Goal: Task Accomplishment & Management: Complete application form

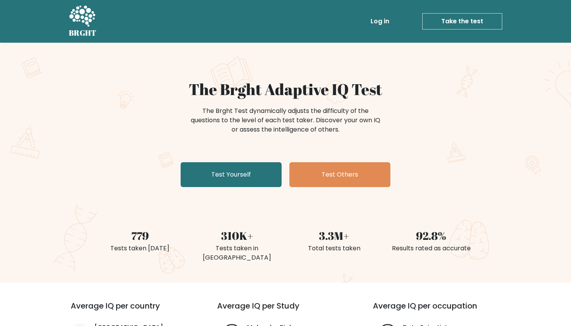
click at [265, 169] on link "Test Yourself" at bounding box center [231, 174] width 101 height 25
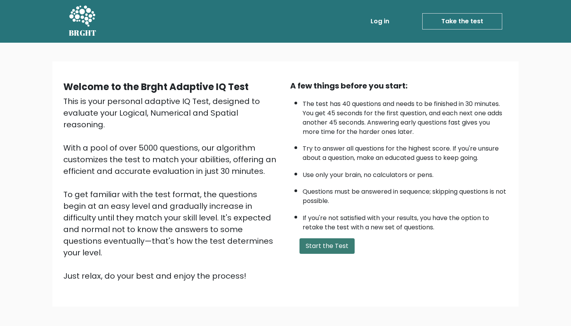
click at [322, 254] on button "Start the Test" at bounding box center [327, 247] width 55 height 16
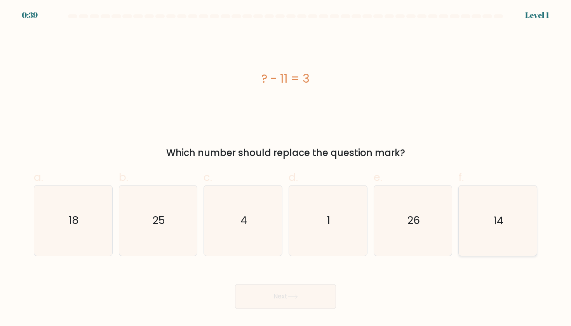
click at [477, 206] on icon "14" at bounding box center [498, 221] width 70 height 70
click at [286, 168] on input "f. 14" at bounding box center [286, 165] width 0 height 5
radio input "true"
click at [305, 303] on button "Next" at bounding box center [285, 296] width 101 height 25
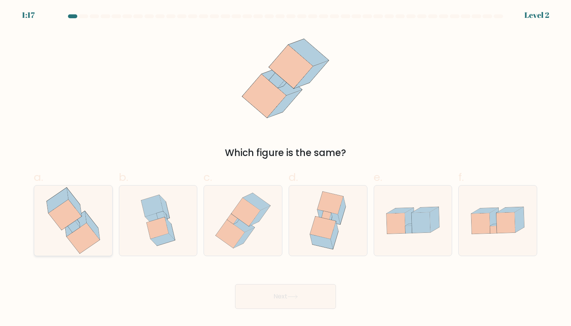
click at [106, 242] on icon at bounding box center [73, 221] width 66 height 70
click at [286, 168] on input "a." at bounding box center [286, 165] width 0 height 5
radio input "true"
click at [277, 303] on button "Next" at bounding box center [285, 296] width 101 height 25
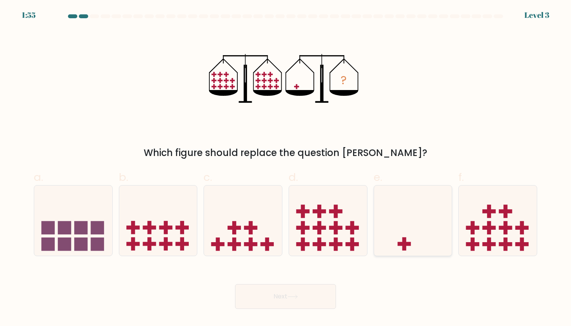
click at [390, 245] on icon at bounding box center [413, 220] width 78 height 64
click at [286, 168] on input "e." at bounding box center [286, 165] width 0 height 5
radio input "true"
click at [318, 296] on button "Next" at bounding box center [285, 296] width 101 height 25
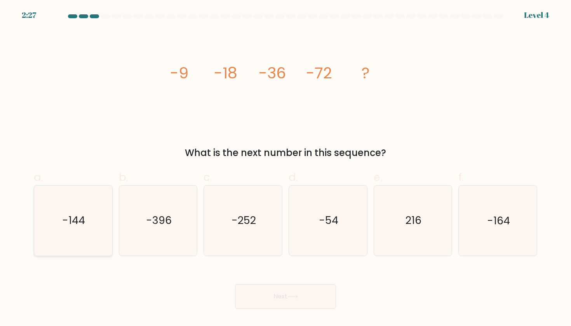
click at [93, 233] on icon "-144" at bounding box center [73, 221] width 70 height 70
click at [286, 168] on input "a. -144" at bounding box center [286, 165] width 0 height 5
radio input "true"
click at [281, 301] on button "Next" at bounding box center [285, 296] width 101 height 25
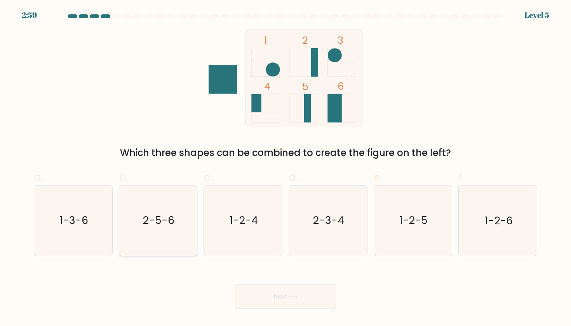
click at [158, 218] on text "2-5-6" at bounding box center [158, 221] width 31 height 14
click at [286, 168] on input "b. 2-5-6" at bounding box center [286, 165] width 0 height 5
radio input "true"
click at [250, 294] on button "Next" at bounding box center [285, 296] width 101 height 25
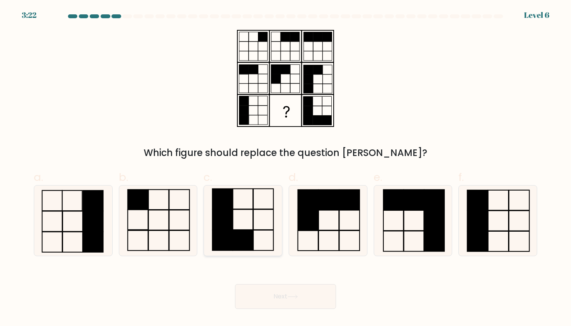
click at [234, 236] on rect at bounding box center [243, 240] width 20 height 20
click at [286, 168] on input "c." at bounding box center [286, 165] width 0 height 5
radio input "true"
click at [267, 298] on button "Next" at bounding box center [285, 296] width 101 height 25
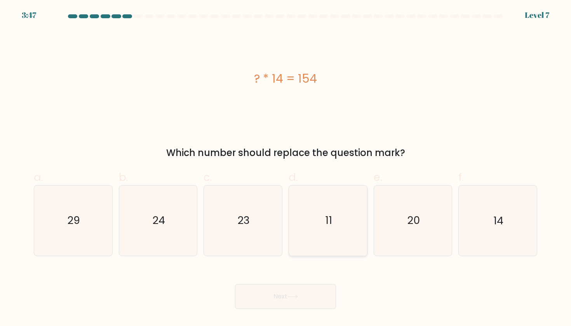
click at [333, 210] on icon "11" at bounding box center [328, 221] width 70 height 70
click at [286, 168] on input "d. 11" at bounding box center [286, 165] width 0 height 5
radio input "true"
click at [302, 291] on button "Next" at bounding box center [285, 296] width 101 height 25
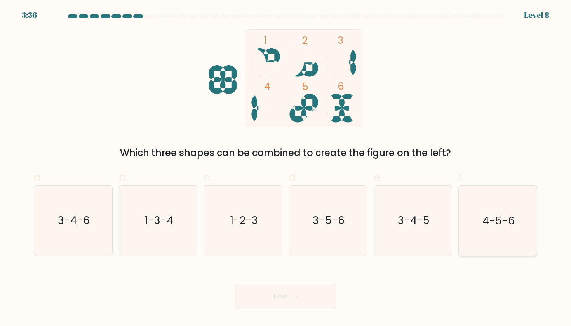
click at [493, 220] on text "4-5-6" at bounding box center [498, 221] width 32 height 14
click at [286, 168] on input "f. 4-5-6" at bounding box center [286, 165] width 0 height 5
radio input "true"
click at [302, 303] on button "Next" at bounding box center [285, 296] width 101 height 25
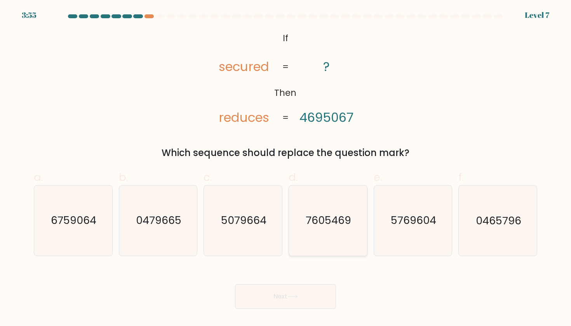
click at [344, 216] on text "7605469" at bounding box center [328, 221] width 45 height 14
click at [286, 168] on input "d. 7605469" at bounding box center [286, 165] width 0 height 5
radio input "true"
click at [290, 301] on button "Next" at bounding box center [285, 296] width 101 height 25
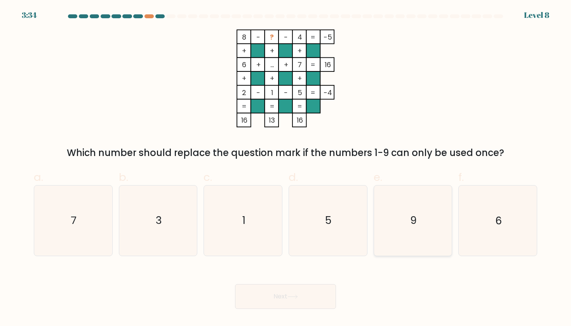
click at [438, 205] on icon "9" at bounding box center [413, 221] width 70 height 70
click at [286, 168] on input "e. 9" at bounding box center [286, 165] width 0 height 5
radio input "true"
click at [306, 304] on button "Next" at bounding box center [285, 296] width 101 height 25
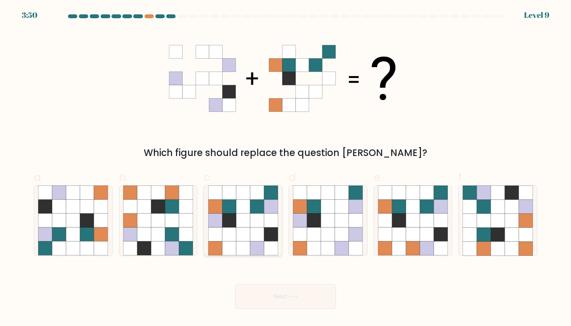
click at [256, 221] on icon at bounding box center [257, 221] width 14 height 14
click at [286, 168] on input "c." at bounding box center [286, 165] width 0 height 5
radio input "true"
click at [303, 293] on button "Next" at bounding box center [285, 296] width 101 height 25
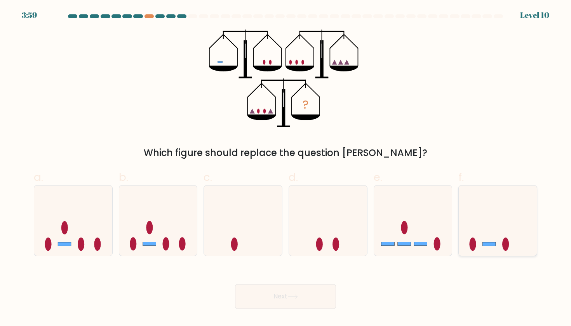
click at [472, 225] on icon at bounding box center [498, 220] width 78 height 64
click at [286, 168] on input "f." at bounding box center [286, 165] width 0 height 5
radio input "true"
click at [328, 297] on button "Next" at bounding box center [285, 296] width 101 height 25
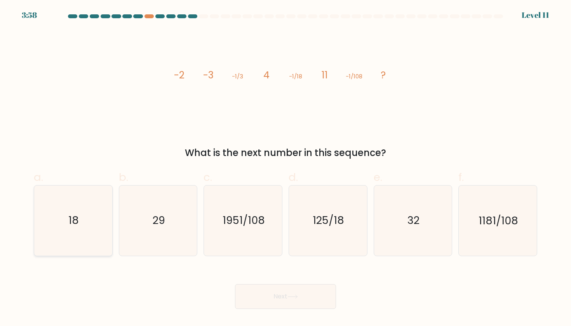
click at [78, 244] on icon "18" at bounding box center [73, 221] width 70 height 70
click at [286, 168] on input "a. 18" at bounding box center [286, 165] width 0 height 5
radio input "true"
click at [303, 300] on button "Next" at bounding box center [285, 296] width 101 height 25
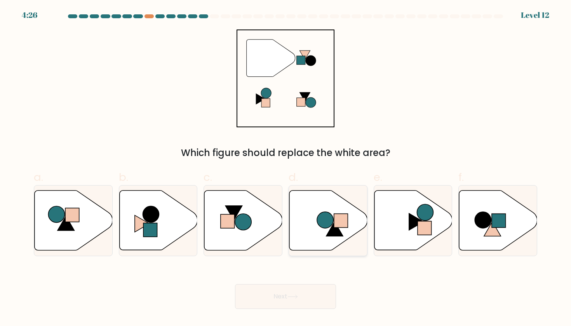
click at [316, 228] on icon at bounding box center [328, 221] width 78 height 60
click at [286, 168] on input "d." at bounding box center [286, 165] width 0 height 5
radio input "true"
click at [298, 299] on icon at bounding box center [292, 297] width 10 height 4
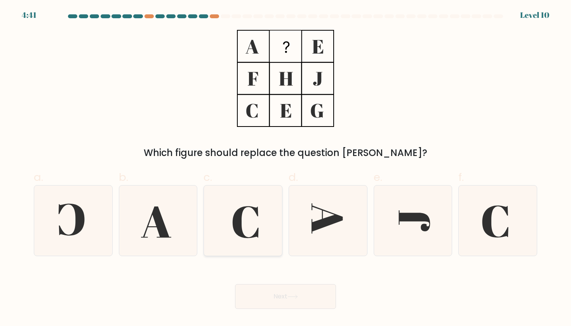
click at [268, 245] on icon at bounding box center [243, 221] width 70 height 70
click at [286, 168] on input "c." at bounding box center [286, 165] width 0 height 5
radio input "true"
click at [294, 301] on button "Next" at bounding box center [285, 296] width 101 height 25
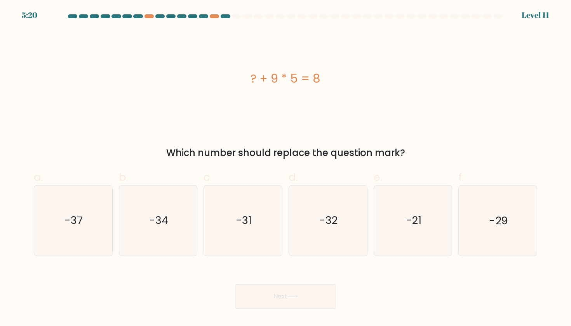
click at [294, 301] on button "Next" at bounding box center [285, 296] width 101 height 25
click at [340, 202] on icon "-32" at bounding box center [328, 221] width 70 height 70
click at [286, 168] on input "d. -32" at bounding box center [286, 165] width 0 height 5
radio input "true"
click at [288, 302] on button "Next" at bounding box center [285, 296] width 101 height 25
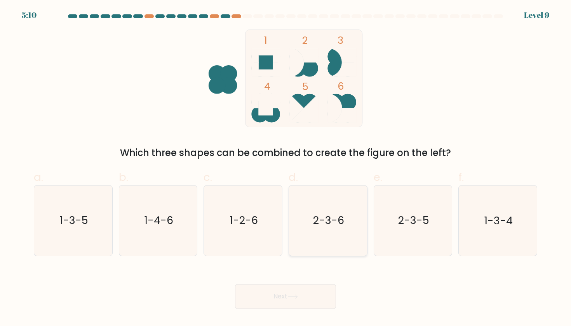
click at [338, 244] on icon "2-3-6" at bounding box center [328, 221] width 70 height 70
click at [286, 168] on input "d. 2-3-6" at bounding box center [286, 165] width 0 height 5
radio input "true"
click at [298, 303] on button "Next" at bounding box center [285, 296] width 101 height 25
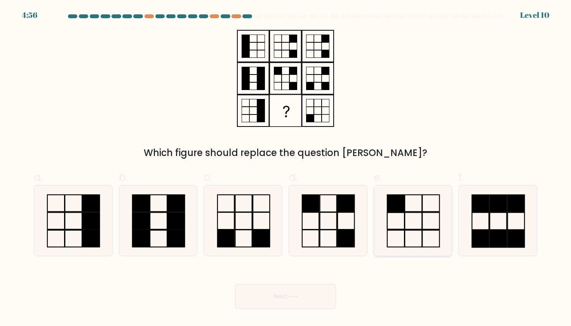
click at [409, 221] on icon at bounding box center [413, 221] width 70 height 70
click at [286, 168] on input "e." at bounding box center [286, 165] width 0 height 5
radio input "true"
click at [322, 298] on button "Next" at bounding box center [285, 296] width 101 height 25
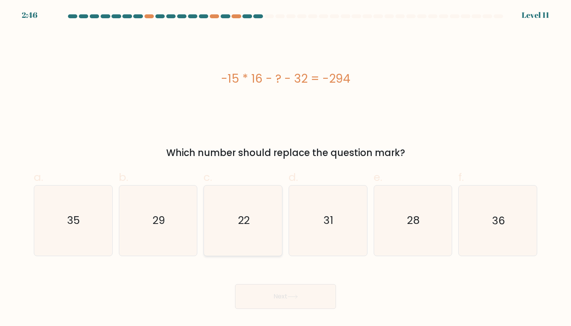
click at [243, 229] on icon "22" at bounding box center [243, 221] width 70 height 70
click at [286, 168] on input "c. 22" at bounding box center [286, 165] width 0 height 5
radio input "true"
click at [296, 303] on button "Next" at bounding box center [285, 296] width 101 height 25
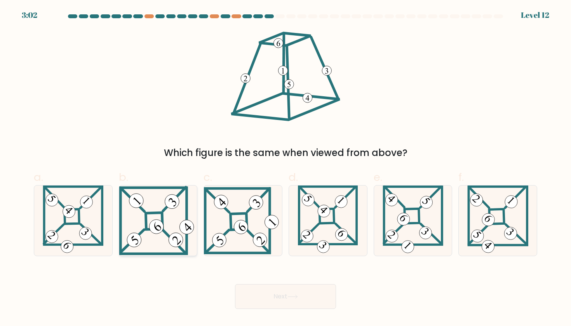
click at [186, 246] on 115 at bounding box center [153, 221] width 66 height 66
click at [286, 168] on input "b." at bounding box center [286, 165] width 0 height 5
radio input "true"
click at [277, 297] on button "Next" at bounding box center [285, 296] width 101 height 25
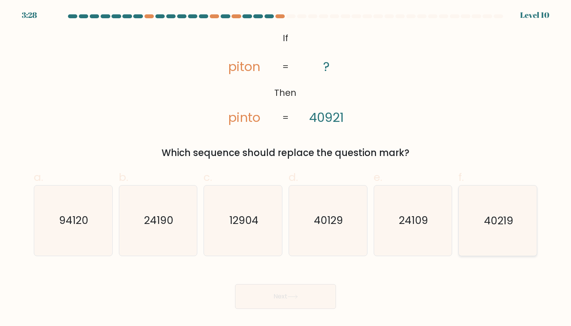
click at [491, 216] on text "40219" at bounding box center [498, 221] width 29 height 14
click at [286, 168] on input "f. 40219" at bounding box center [286, 165] width 0 height 5
radio input "true"
click at [331, 296] on button "Next" at bounding box center [285, 296] width 101 height 25
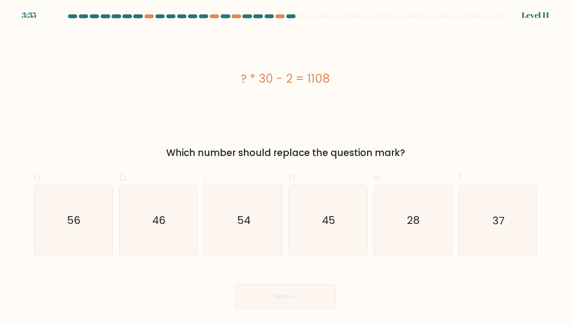
click at [514, 184] on label "f. 37" at bounding box center [497, 212] width 79 height 87
click at [286, 168] on input "f. 37" at bounding box center [286, 165] width 0 height 5
radio input "true"
click at [314, 293] on button "Next" at bounding box center [285, 296] width 101 height 25
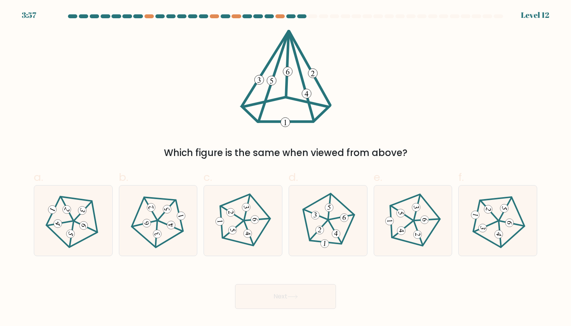
click at [314, 293] on button "Next" at bounding box center [285, 296] width 101 height 25
click at [388, 228] on icon at bounding box center [413, 221] width 56 height 56
click at [286, 168] on input "e." at bounding box center [286, 165] width 0 height 5
radio input "true"
click at [291, 300] on button "Next" at bounding box center [285, 296] width 101 height 25
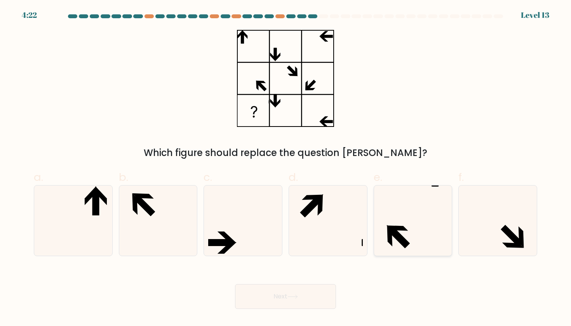
click at [411, 228] on icon at bounding box center [413, 221] width 70 height 70
click at [286, 168] on input "e." at bounding box center [286, 165] width 0 height 5
radio input "true"
click at [305, 301] on button "Next" at bounding box center [285, 296] width 101 height 25
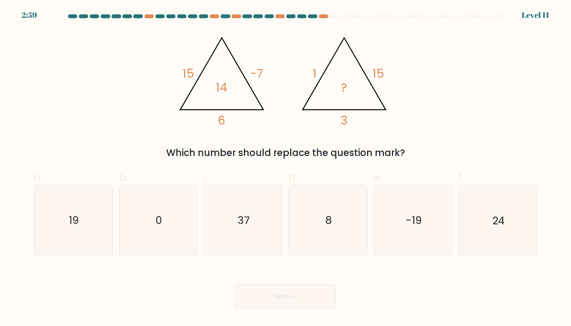
click at [533, 14] on div at bounding box center [285, 17] width 513 height 7
click at [148, 17] on div at bounding box center [149, 16] width 9 height 4
click at [87, 204] on icon "19" at bounding box center [73, 221] width 70 height 70
click at [286, 168] on input "a. 19" at bounding box center [286, 165] width 0 height 5
radio input "true"
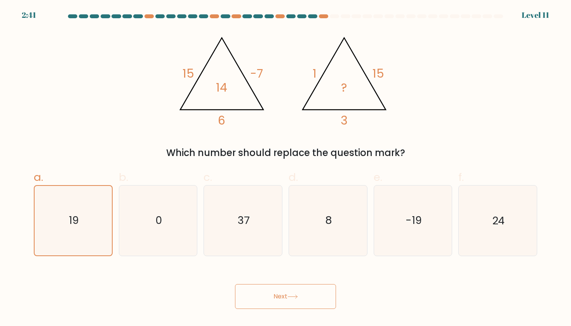
click at [256, 292] on button "Next" at bounding box center [285, 296] width 101 height 25
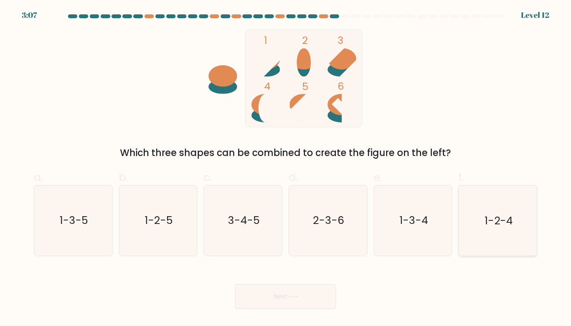
click at [474, 209] on icon "1-2-4" at bounding box center [498, 221] width 70 height 70
click at [286, 168] on input "f. 1-2-4" at bounding box center [286, 165] width 0 height 5
radio input "true"
click at [313, 298] on button "Next" at bounding box center [285, 296] width 101 height 25
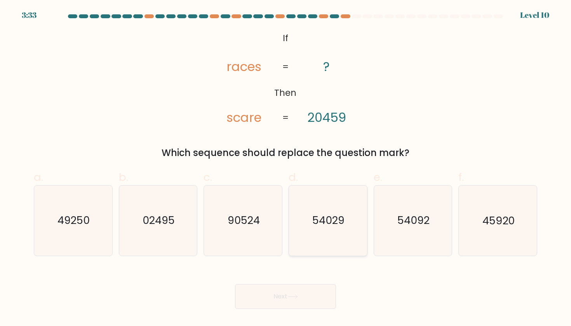
click at [352, 235] on icon "54029" at bounding box center [328, 221] width 70 height 70
click at [286, 168] on input "d. 54029" at bounding box center [286, 165] width 0 height 5
radio input "true"
click at [414, 222] on text "54092" at bounding box center [413, 221] width 32 height 14
click at [286, 168] on input "e. 54092" at bounding box center [286, 165] width 0 height 5
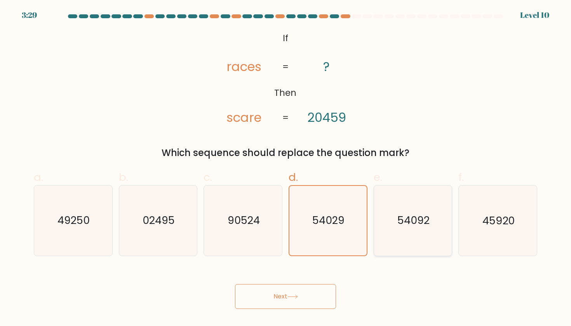
radio input "true"
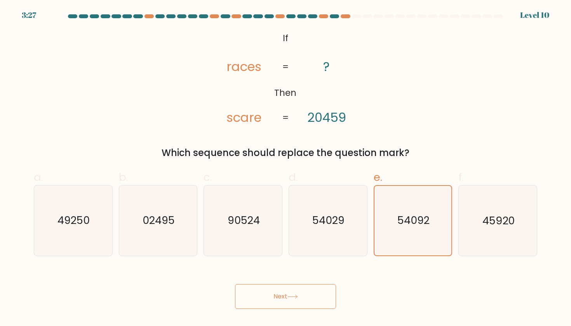
click at [304, 294] on button "Next" at bounding box center [285, 296] width 101 height 25
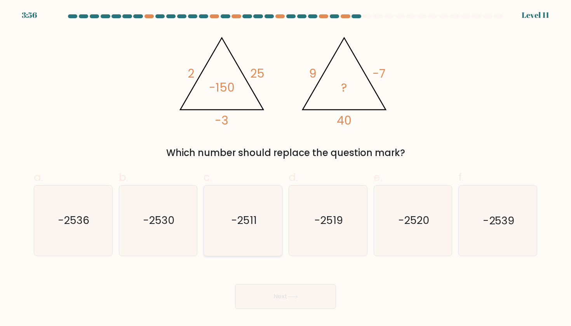
click at [274, 237] on icon "-2511" at bounding box center [243, 221] width 70 height 70
click at [286, 168] on input "c. -2511" at bounding box center [286, 165] width 0 height 5
radio input "true"
click at [282, 298] on button "Next" at bounding box center [285, 296] width 101 height 25
